Goal: Information Seeking & Learning: Find specific fact

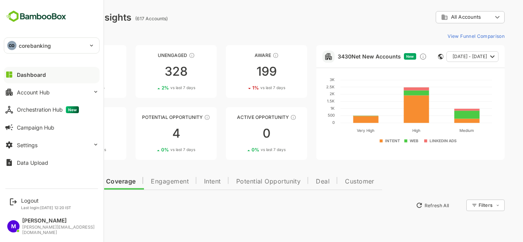
click at [49, 42] on p "corebanking" at bounding box center [35, 46] width 32 height 8
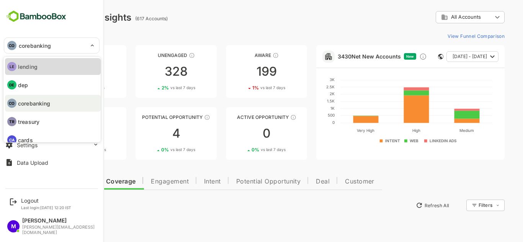
click at [49, 63] on li "LE lending" at bounding box center [53, 66] width 96 height 17
type input "*******"
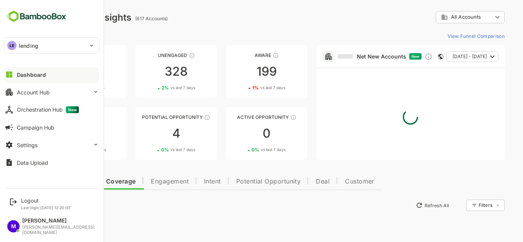
click at [201, 36] on div "View Funnel Comparison" at bounding box center [274, 36] width 459 height 12
click at [37, 21] on img at bounding box center [36, 16] width 65 height 15
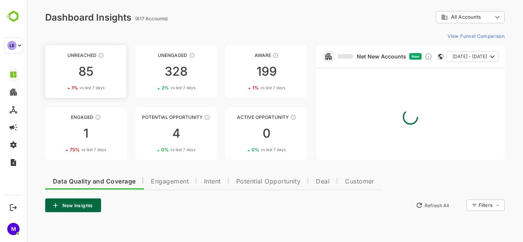
click at [81, 75] on div "85" at bounding box center [85, 71] width 81 height 12
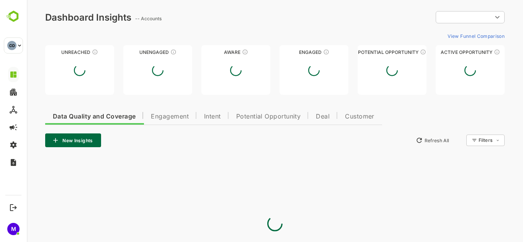
type input "**********"
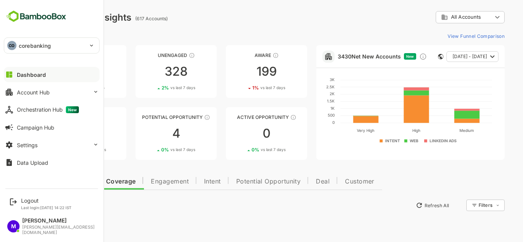
click at [34, 49] on p "corebanking" at bounding box center [35, 46] width 32 height 8
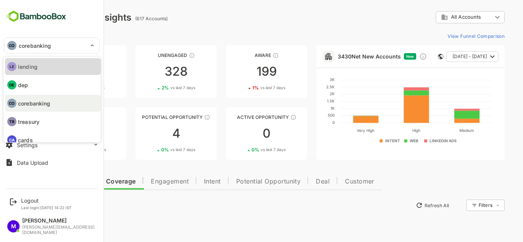
click at [33, 68] on p "lending" at bounding box center [28, 67] width 20 height 8
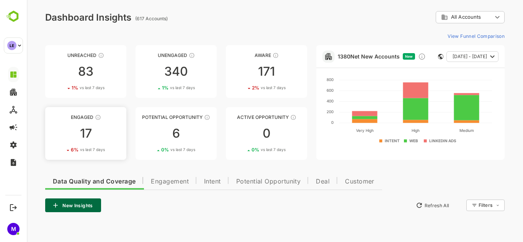
click at [77, 142] on link "Engaged 17 6 % vs last 7 days" at bounding box center [85, 133] width 81 height 53
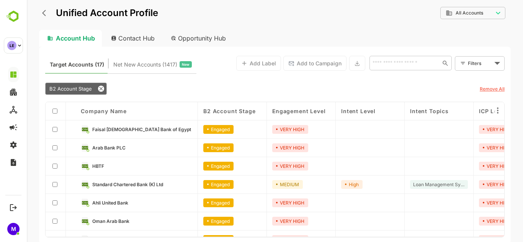
click at [141, 165] on link "HBTF" at bounding box center [142, 166] width 100 height 8
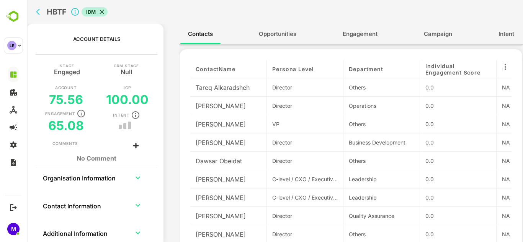
click at [103, 14] on icon at bounding box center [102, 12] width 8 height 8
click at [38, 12] on icon "back" at bounding box center [40, 12] width 8 height 8
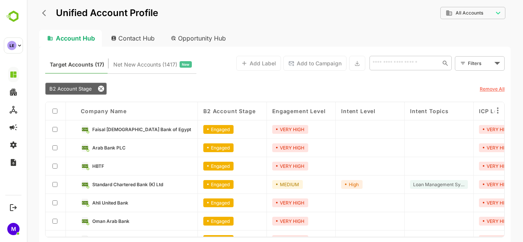
click at [231, 66] on div "Target Accounts (17) Net New Accounts ( 1417 ) New Add Label Add to Campaign ​ …" at bounding box center [274, 63] width 459 height 21
drag, startPoint x: 159, startPoint y: 127, endPoint x: 93, endPoint y: 137, distance: 66.9
click at [93, 137] on div "Faisal Islamic Bank of Egypt" at bounding box center [136, 130] width 122 height 18
drag, startPoint x: 136, startPoint y: 150, endPoint x: 89, endPoint y: 151, distance: 47.1
click at [89, 151] on div "Arab Bank PLC" at bounding box center [136, 147] width 111 height 8
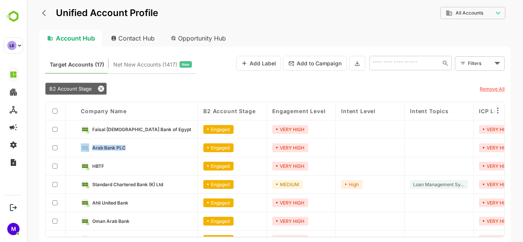
copy div "Arab Bank PLC"
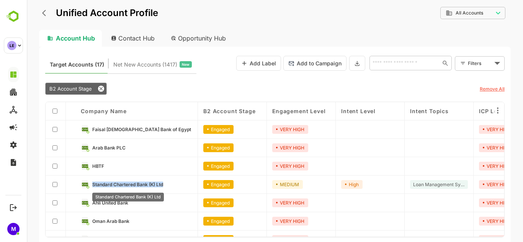
drag, startPoint x: 170, startPoint y: 184, endPoint x: 93, endPoint y: 187, distance: 77.0
click at [93, 187] on link "Standard Chartered Bank (K) Ltd" at bounding box center [142, 184] width 100 height 8
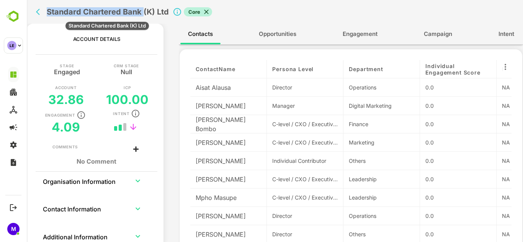
drag, startPoint x: 46, startPoint y: 10, endPoint x: 142, endPoint y: 10, distance: 96.8
click at [142, 10] on div "Standard Chartered Bank (K) Ltd Core" at bounding box center [200, 12] width 334 height 24
copy h2 "Standard Chartered Bank"
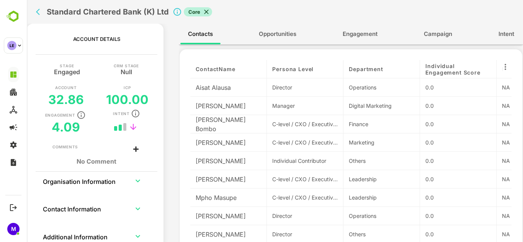
click at [200, 8] on span "Core" at bounding box center [194, 11] width 21 height 7
click at [202, 9] on icon at bounding box center [206, 12] width 8 height 8
click at [40, 8] on icon "back" at bounding box center [40, 12] width 8 height 8
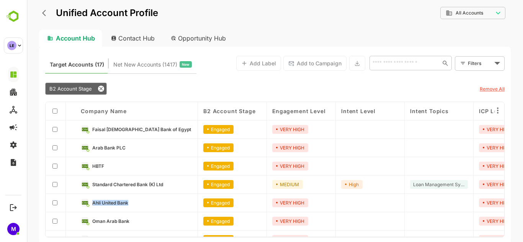
drag, startPoint x: 135, startPoint y: 207, endPoint x: 93, endPoint y: 206, distance: 42.5
click at [93, 206] on div "Ahli United Bank" at bounding box center [136, 203] width 122 height 18
copy span "Ahli United Bank"
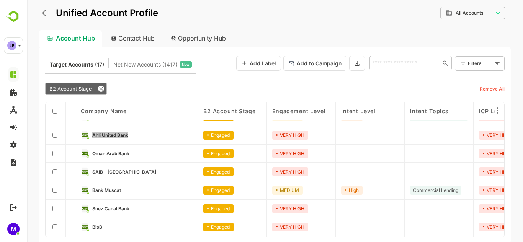
scroll to position [67, 0]
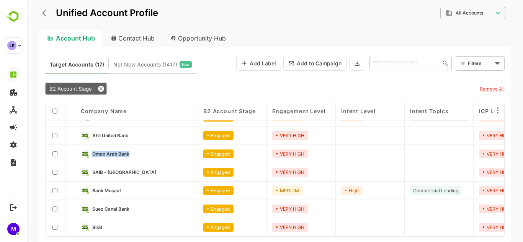
drag, startPoint x: 135, startPoint y: 153, endPoint x: 93, endPoint y: 159, distance: 42.9
click at [93, 159] on div "Oman Arab Bank" at bounding box center [136, 154] width 122 height 18
copy span "Oman Arab Bank"
